Goal: Task Accomplishment & Management: Manage account settings

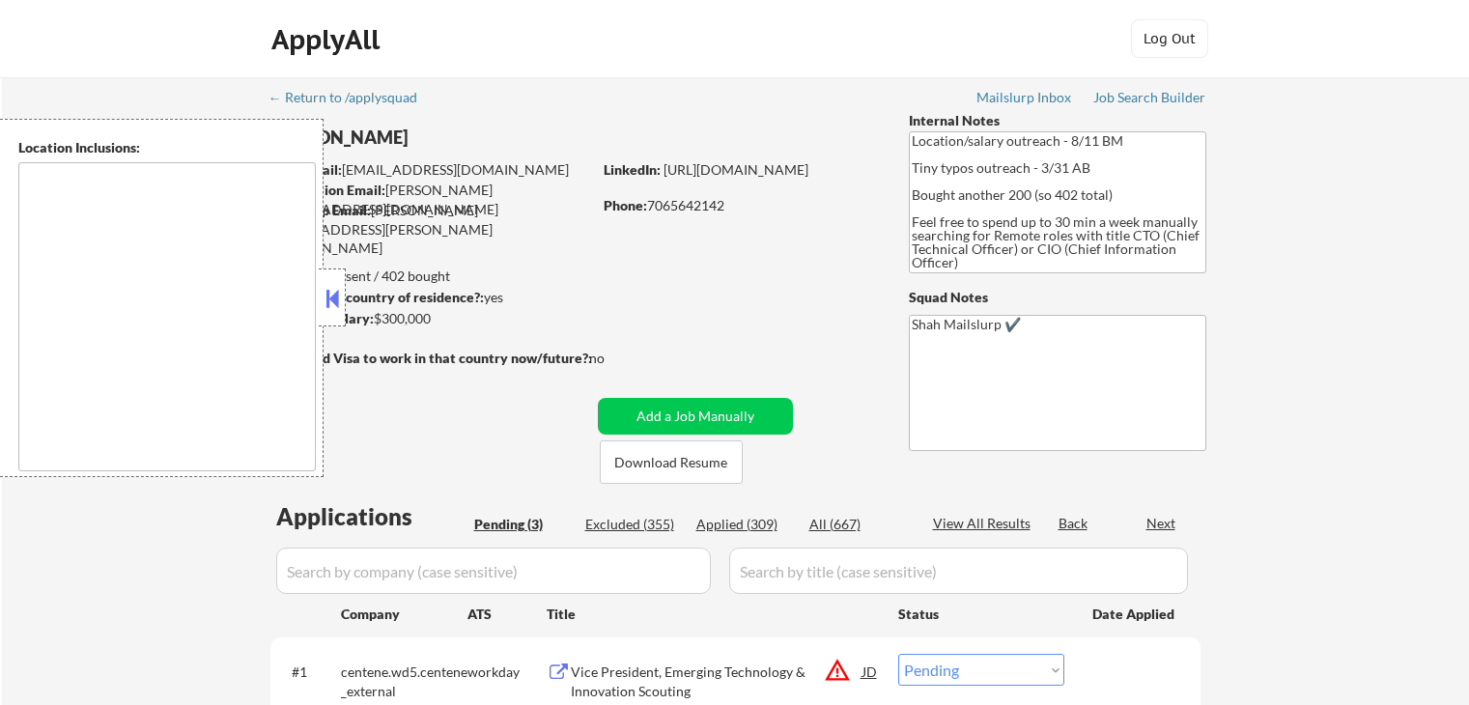
select select ""pending""
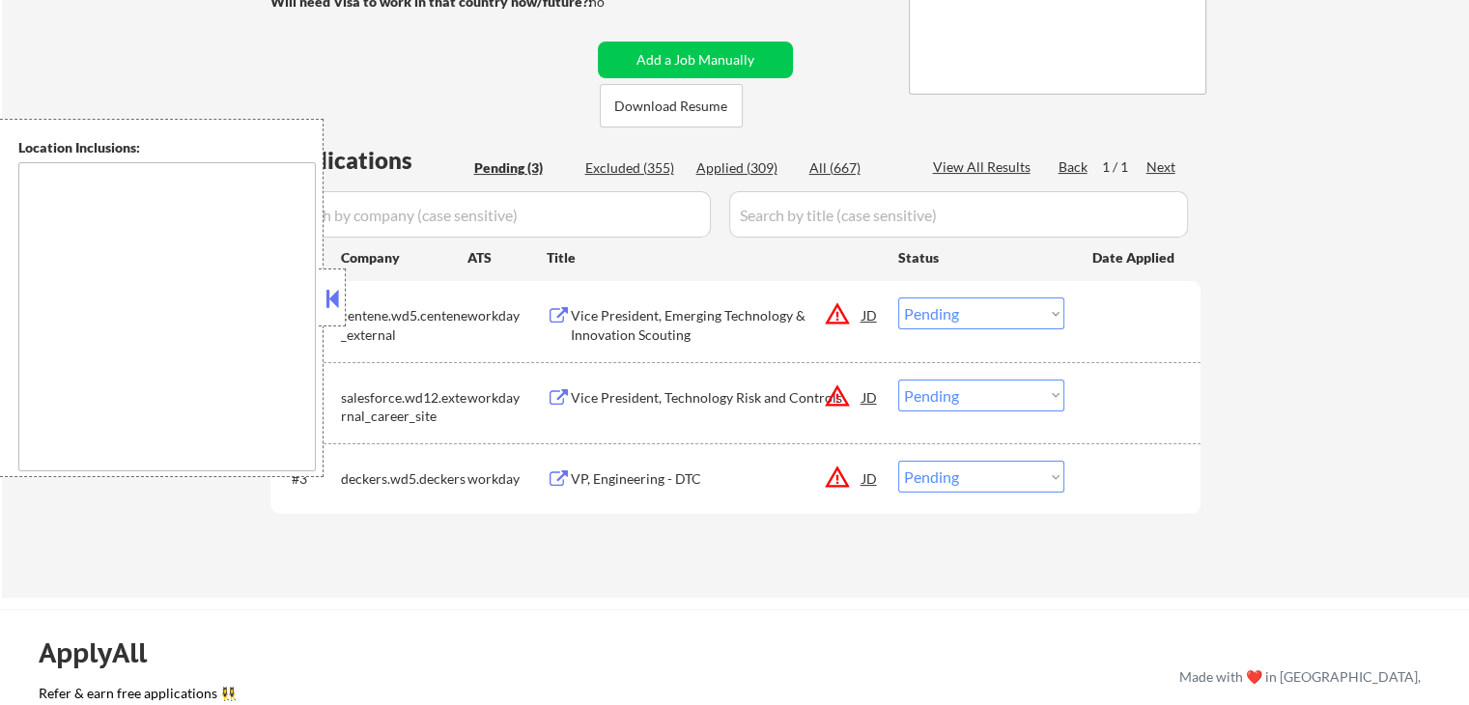
scroll to position [386, 0]
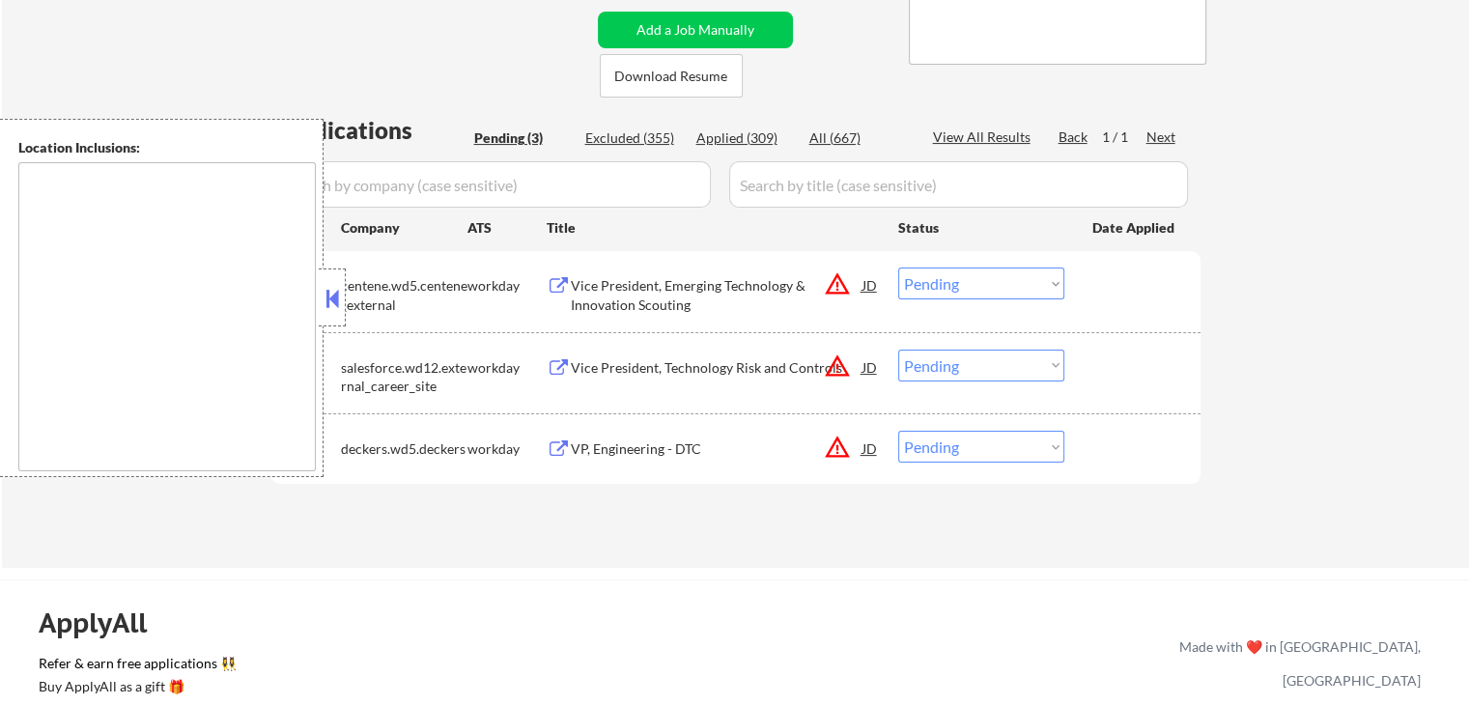
drag, startPoint x: 332, startPoint y: 290, endPoint x: 337, endPoint y: 279, distance: 11.7
click at [334, 290] on button at bounding box center [332, 298] width 21 height 29
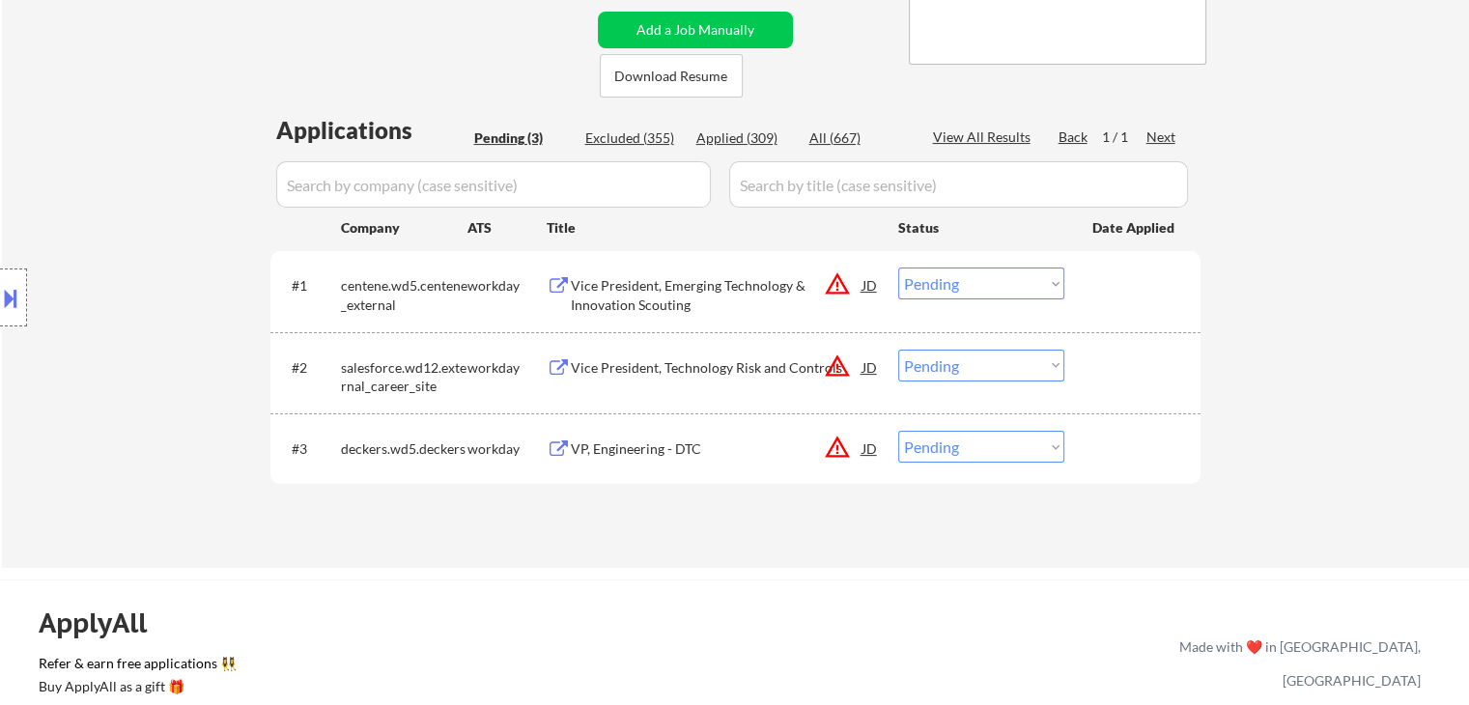
click at [552, 282] on button at bounding box center [559, 286] width 24 height 18
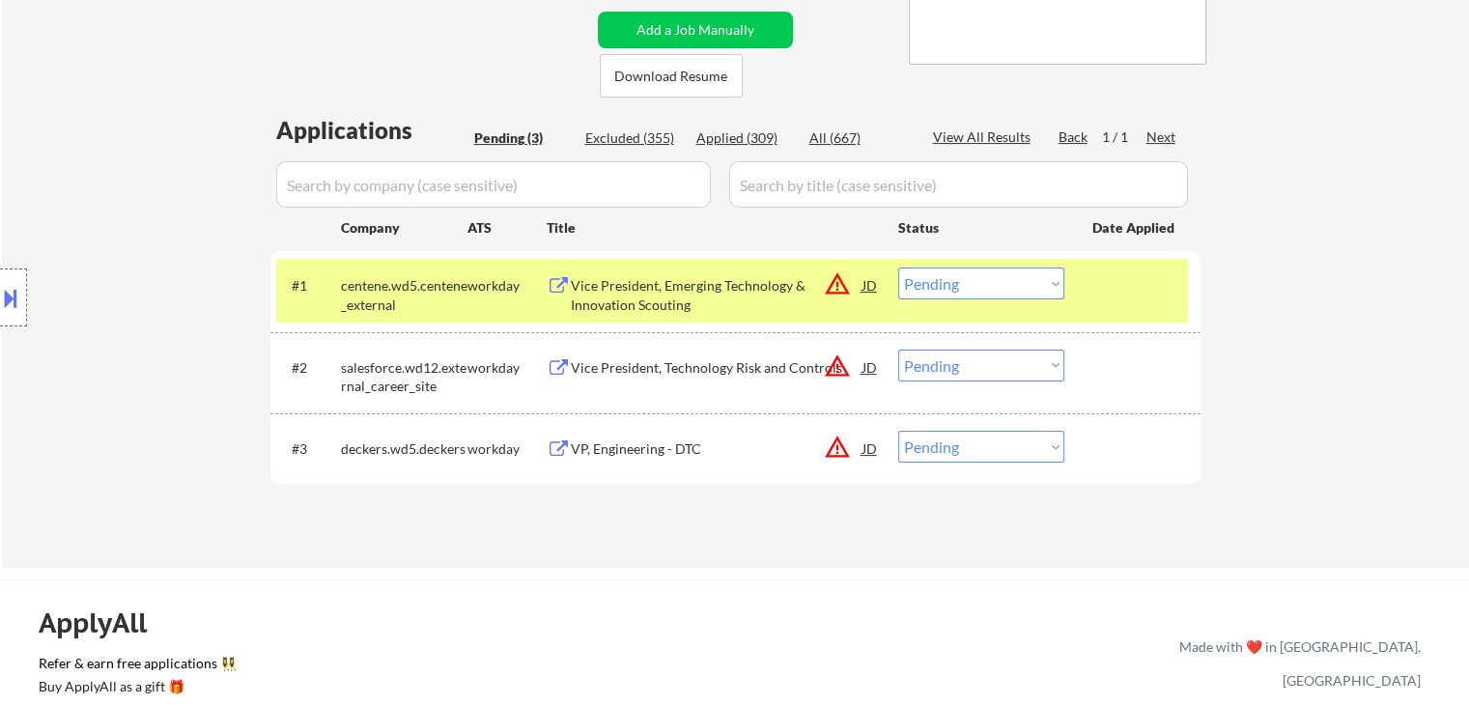
click at [957, 283] on select "Choose an option... Pending Applied Excluded (Questions) Excluded (Expired) Exc…" at bounding box center [981, 284] width 166 height 32
click at [898, 268] on select "Choose an option... Pending Applied Excluded (Questions) Excluded (Expired) Exc…" at bounding box center [981, 284] width 166 height 32
click at [551, 364] on button at bounding box center [559, 368] width 24 height 18
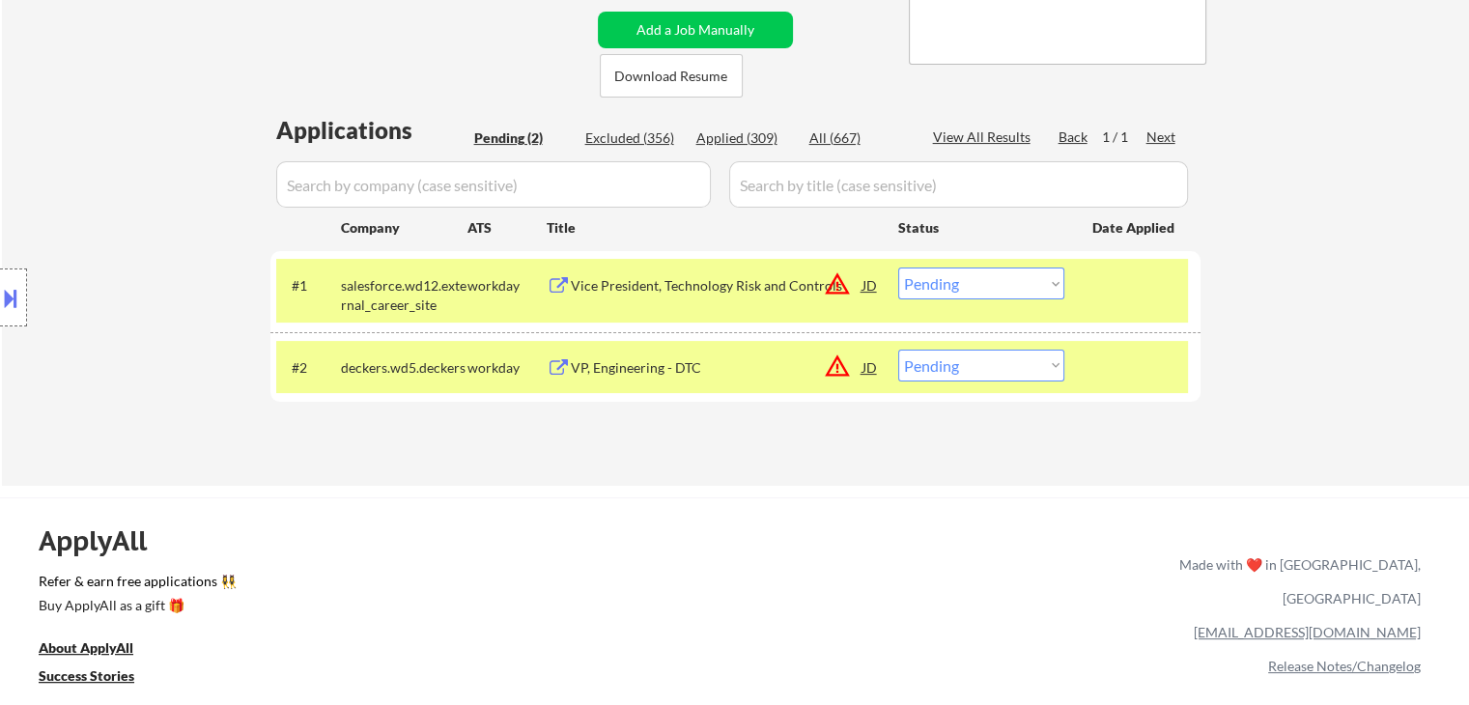
click at [984, 288] on select "Choose an option... Pending Applied Excluded (Questions) Excluded (Expired) Exc…" at bounding box center [981, 284] width 166 height 32
click at [898, 268] on select "Choose an option... Pending Applied Excluded (Questions) Excluded (Expired) Exc…" at bounding box center [981, 284] width 166 height 32
click at [554, 365] on div "Applications Pending (2) Excluded (356) Applied (309) All (667) View All Result…" at bounding box center [735, 281] width 930 height 335
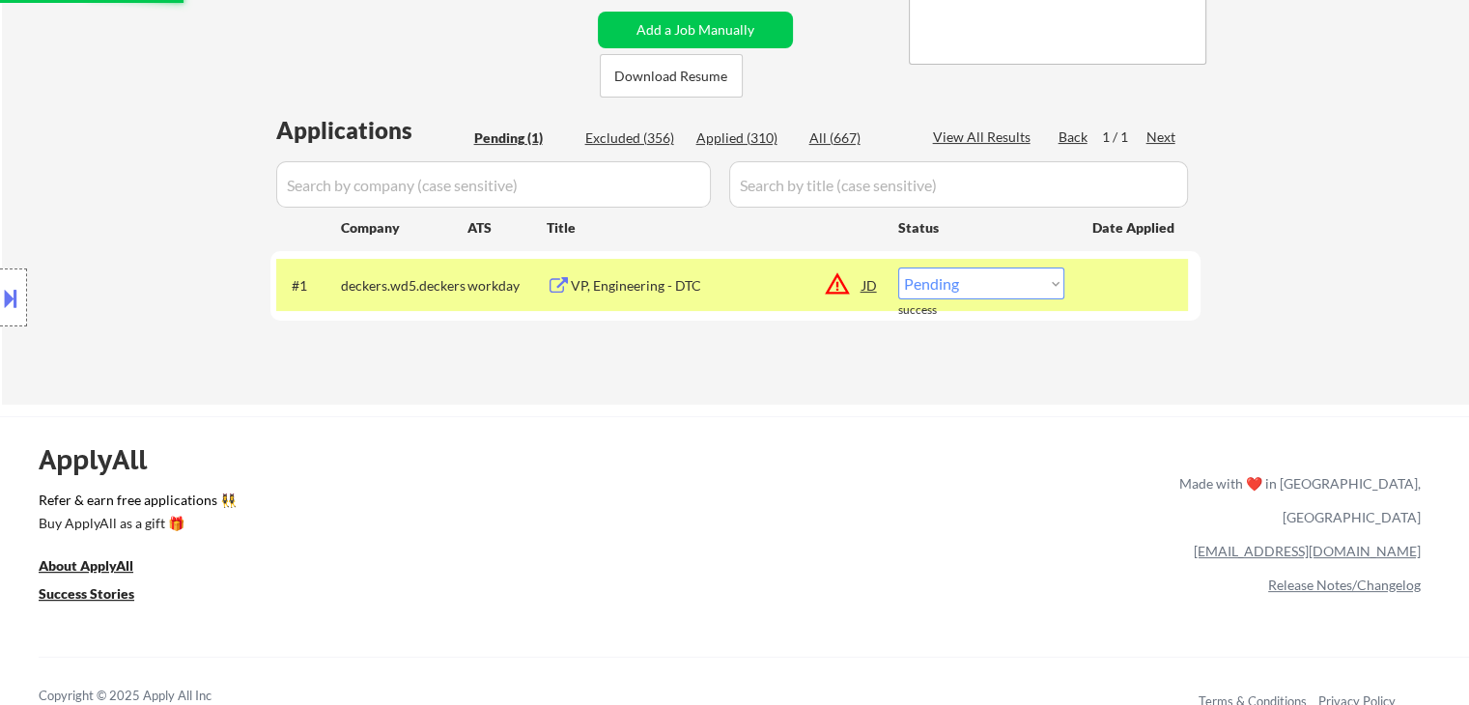
click at [575, 285] on div "VP, Engineering - DTC" at bounding box center [717, 285] width 292 height 19
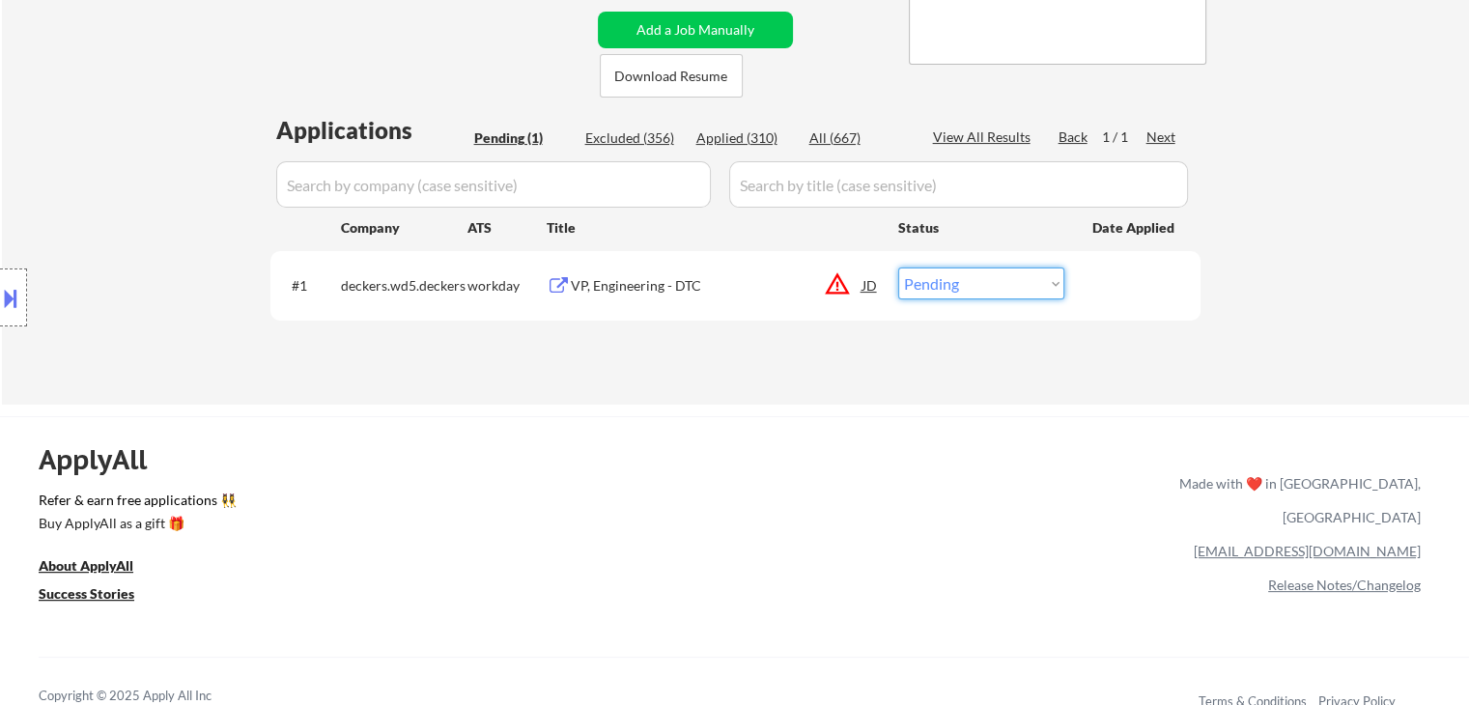
click at [970, 283] on select "Choose an option... Pending Applied Excluded (Questions) Excluded (Expired) Exc…" at bounding box center [981, 284] width 166 height 32
select select ""applied""
click at [898, 268] on select "Choose an option... Pending Applied Excluded (Questions) Excluded (Expired) Exc…" at bounding box center [981, 284] width 166 height 32
